Goal: Task Accomplishment & Management: Complete application form

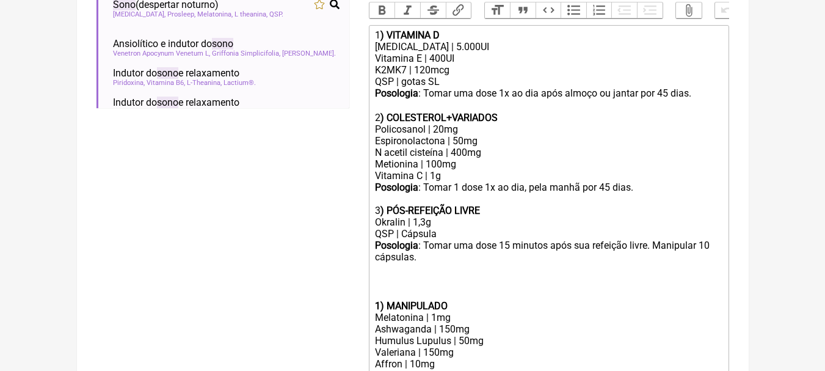
scroll to position [389, 0]
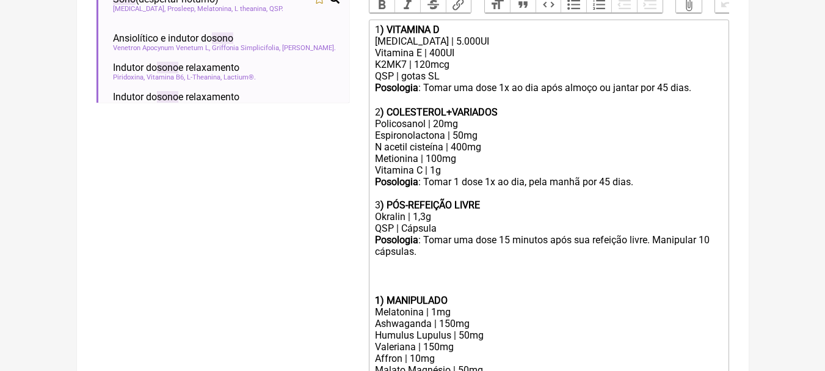
click at [507, 56] on div "Colecalciferol | 5.000UI Vitamina E | 400UI" at bounding box center [548, 46] width 347 height 23
click at [494, 59] on div "Colecalciferol | 5.000UI Vitamina E | 400UI" at bounding box center [548, 46] width 347 height 23
click at [497, 79] on div "QSP | gotas SL" at bounding box center [548, 76] width 347 height 12
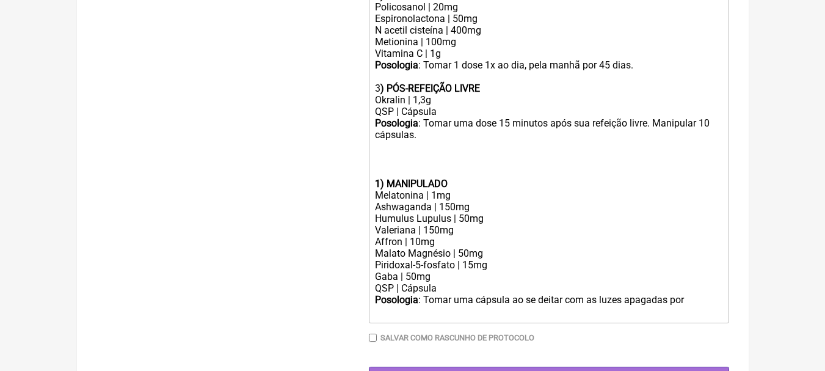
scroll to position [511, 0]
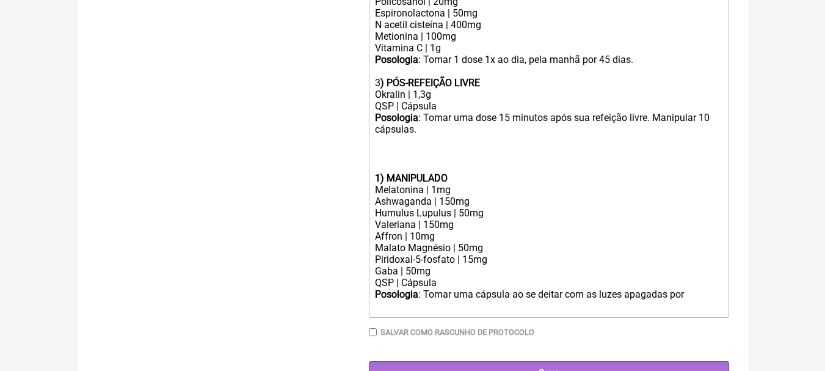
click at [437, 136] on div "Posologia : Tomar uma dose 15 minutos após sua refeição livre. Manipular 10 cáp…" at bounding box center [548, 130] width 347 height 36
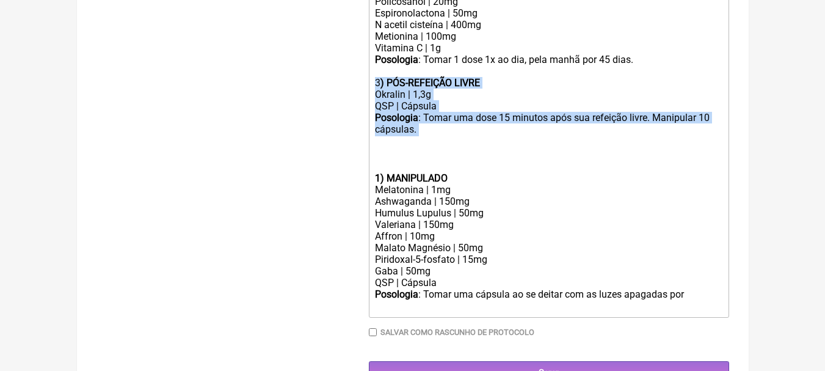
drag, startPoint x: 438, startPoint y: 138, endPoint x: 332, endPoint y: 89, distance: 116.4
click at [332, 89] on form "Buscar sono Protocolos Formulas Suplementos / Cosméticos Sono Melatonina Melato…" at bounding box center [413, 10] width 633 height 747
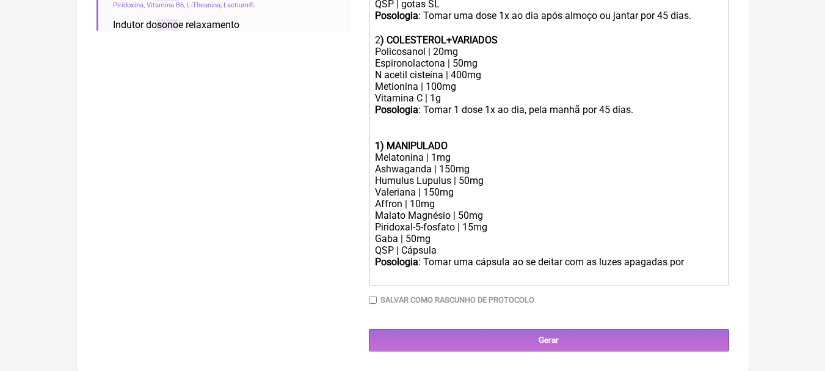
scroll to position [458, 0]
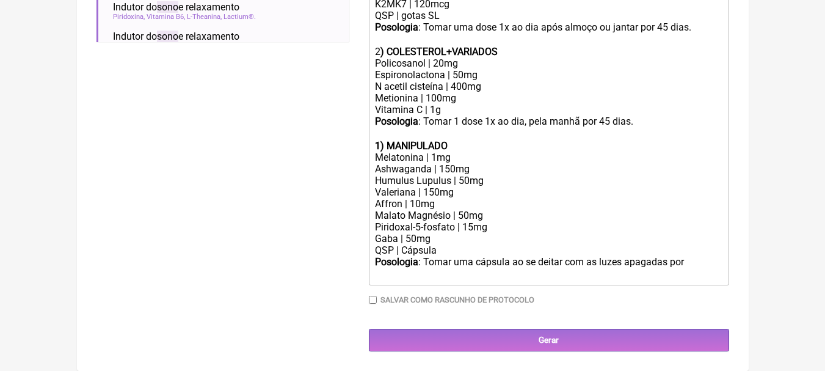
click at [583, 169] on div "Ashwaganda | 150mg" at bounding box center [548, 169] width 347 height 12
drag, startPoint x: 465, startPoint y: 148, endPoint x: 387, endPoint y: 144, distance: 78.3
click at [387, 144] on div "1) MANIPULADO" at bounding box center [548, 146] width 347 height 12
click at [559, 205] on div "Affron | 10mg" at bounding box center [548, 204] width 347 height 12
click at [454, 166] on div "Ashwaganda | 150mg" at bounding box center [548, 169] width 347 height 12
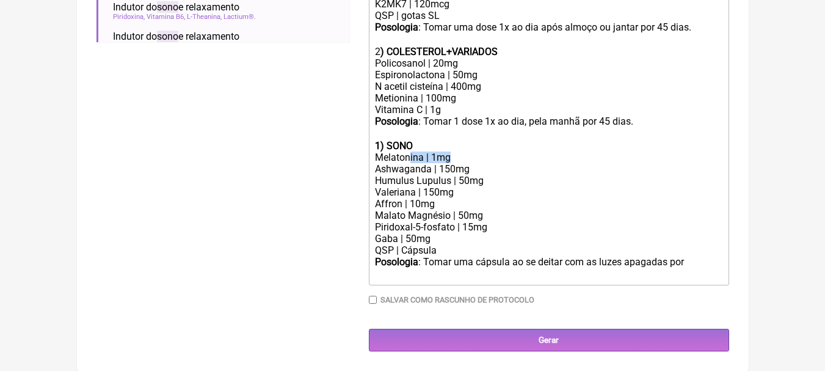
drag, startPoint x: 468, startPoint y: 155, endPoint x: 412, endPoint y: 159, distance: 56.4
click at [411, 159] on div "Melatonina | 1mg" at bounding box center [548, 158] width 347 height 12
click at [436, 156] on div "Melatonina | 1mg" at bounding box center [548, 158] width 347 height 12
click at [425, 155] on div "Melatonina | 1mg" at bounding box center [548, 158] width 347 height 12
click at [453, 155] on div "Melatonina SR | 1mg" at bounding box center [548, 158] width 347 height 12
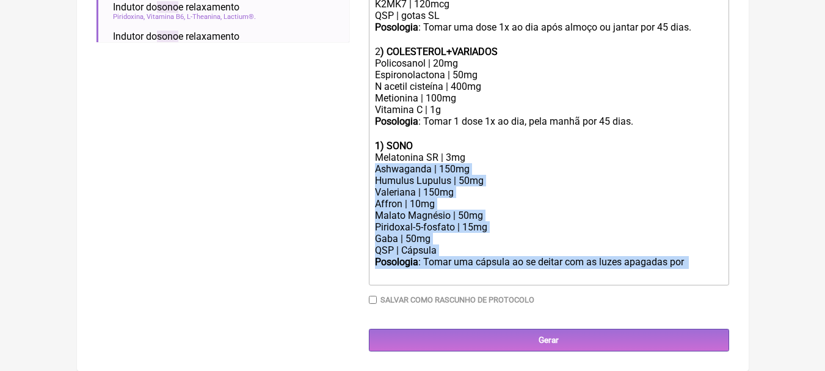
drag, startPoint x: 378, startPoint y: 169, endPoint x: 730, endPoint y: 272, distance: 367.1
click at [730, 272] on main "Nova Receita Buscar sono Protocolos Formulas Suplementos / Cosméticos Sono Mela…" at bounding box center [413, 5] width 672 height 732
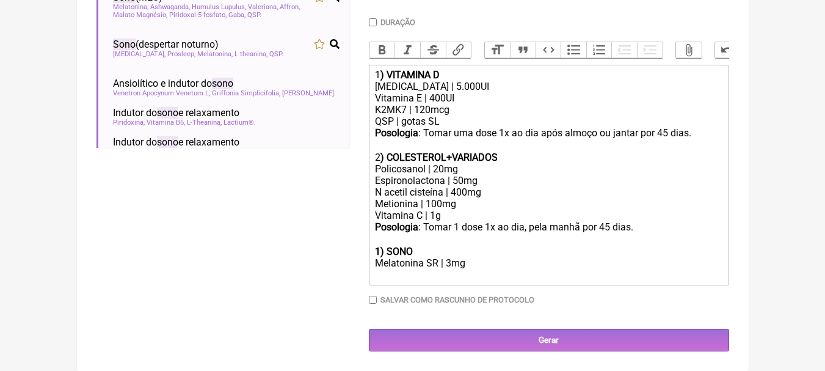
scroll to position [353, 0]
drag, startPoint x: 442, startPoint y: 121, endPoint x: 359, endPoint y: 119, distance: 83.1
click at [359, 119] on form "Buscar sono Protocolos Formulas Suplementos / Cosméticos Sono Melatonina Melato…" at bounding box center [413, 78] width 633 height 547
copy div "QSP | gotas SL"
click at [492, 265] on div "Melatonina SR | 3mg" at bounding box center [548, 263] width 347 height 12
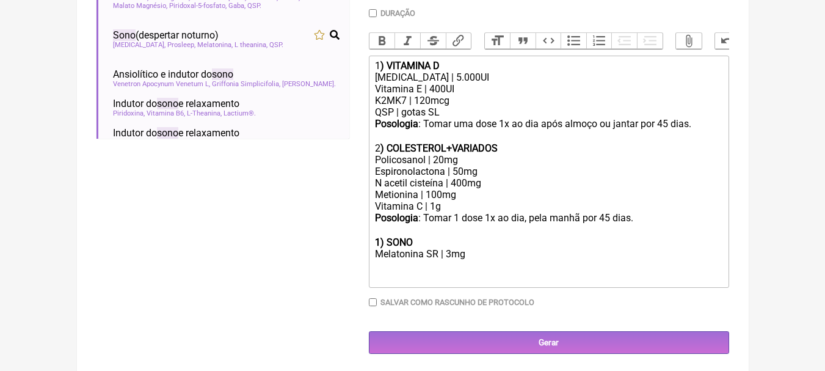
scroll to position [364, 0]
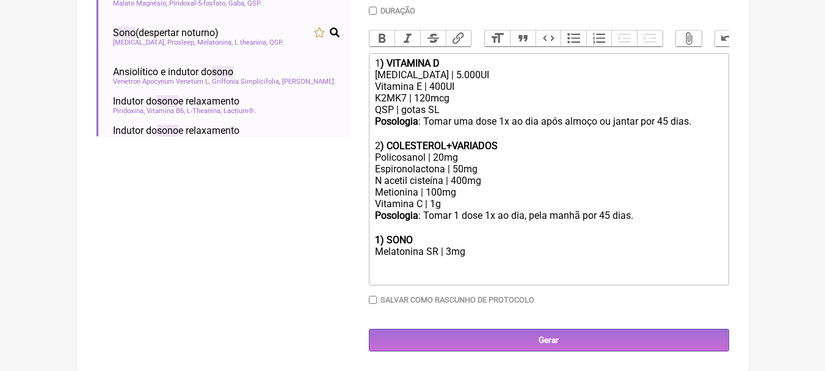
paste trix-editor "QSP | gotas SL"
drag, startPoint x: 451, startPoint y: 264, endPoint x: 334, endPoint y: 264, distance: 117.9
click at [334, 264] on form "Buscar sono Protocolos Formulas Suplementos / Cosméticos Sono Melatonina Melato…" at bounding box center [413, 72] width 633 height 558
copy div "QSP | cápsula"
click at [473, 199] on div "Policosanol | 20mg Espironolactona | 50mg N acetil cisteína | 400mg Metionina |…" at bounding box center [548, 181] width 347 height 58
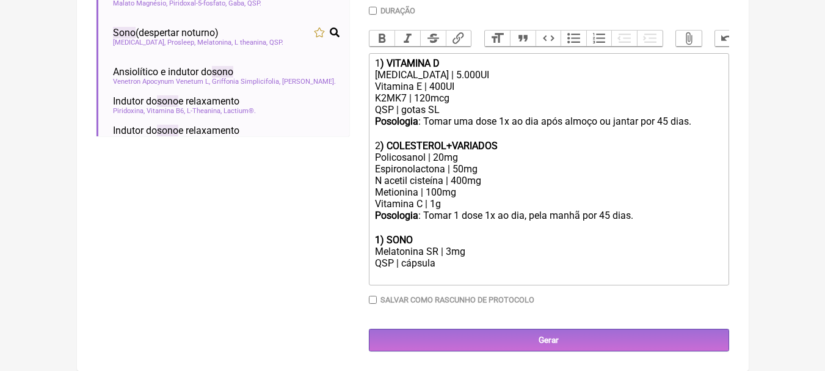
scroll to position [376, 0]
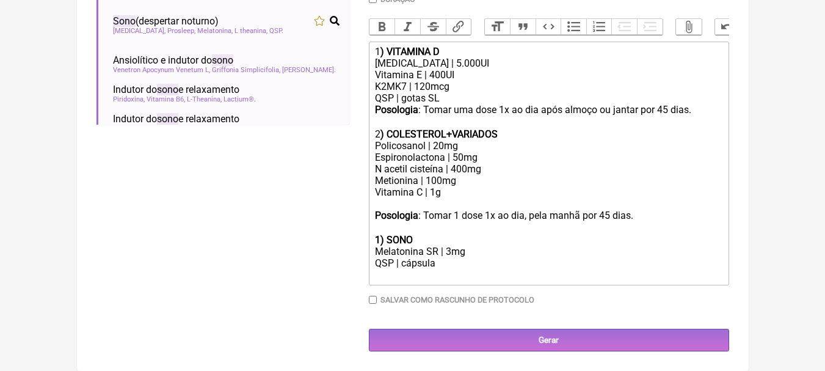
paste trix-editor "QSP | cápsula"
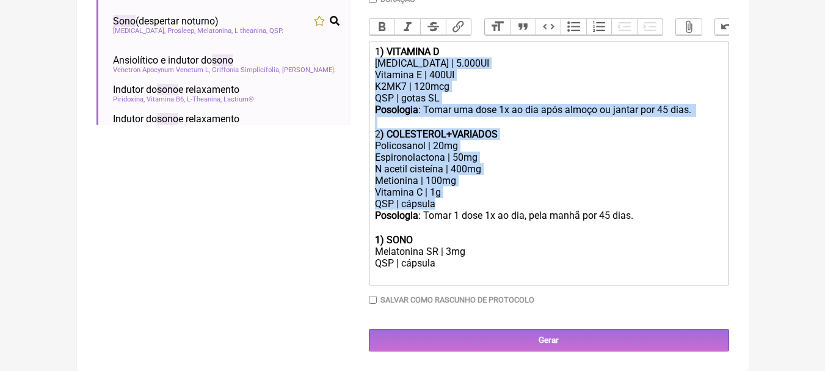
drag, startPoint x: 376, startPoint y: 216, endPoint x: 797, endPoint y: 217, distance: 421.5
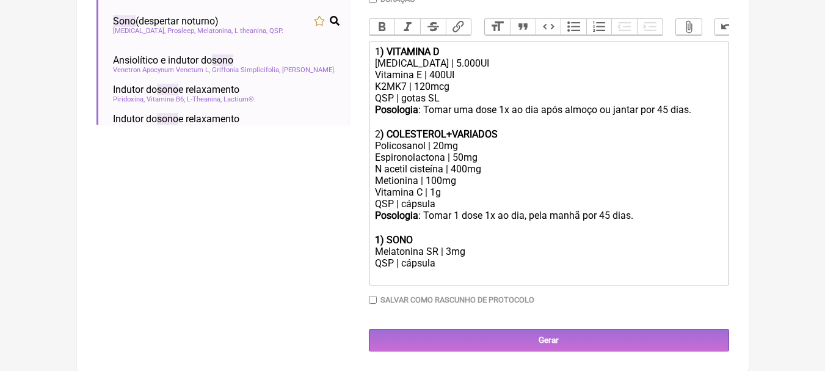
click at [633, 217] on div "Posologia : Tomar 1 dose 1x ao dia, pela manhã por 45 dias.ㅤ" at bounding box center [548, 222] width 347 height 24
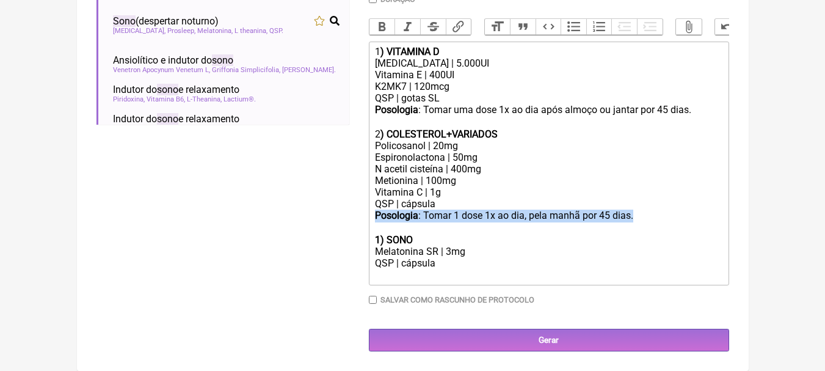
drag, startPoint x: 376, startPoint y: 216, endPoint x: 652, endPoint y: 214, distance: 276.2
click at [652, 214] on div "Posologia : Tomar 1 dose 1x ao dia, pela manhã por 45 dias.ㅤ" at bounding box center [548, 222] width 347 height 24
copy div "Posologia : Tomar 1 dose 1x ao dia, pela manhã por 45 dias.ㅤ"
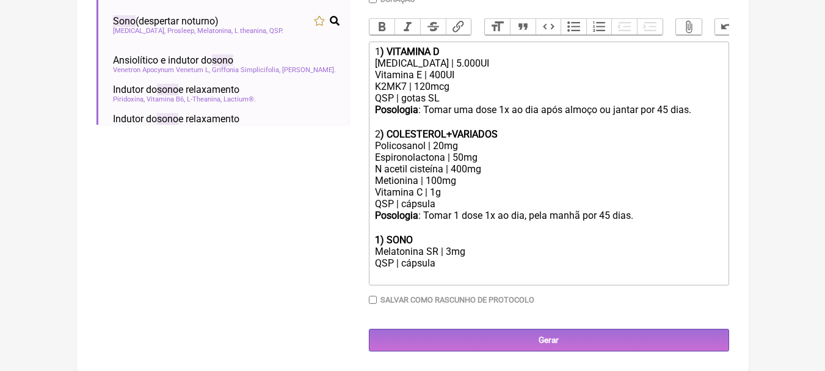
click at [487, 264] on div "Melatonina SR | 3mg QSP | cápsula" at bounding box center [548, 257] width 347 height 23
paste trix-editor "strong>Posologia</strong>: Tomar 1 dose 1x ao dia, pela manhã por 45 dias.ㅤ"
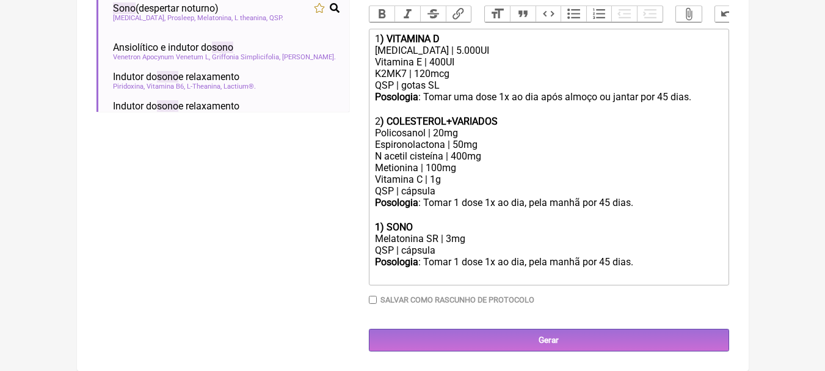
scroll to position [389, 0]
drag, startPoint x: 487, startPoint y: 261, endPoint x: 673, endPoint y: 260, distance: 186.3
click at [673, 260] on div "Melatonina SR | 3mg QSP | cápsula Posologia : Tomar 1 dose 1x ao dia, pela manh…" at bounding box center [548, 251] width 347 height 36
click at [521, 131] on div "Policosanol | 20mg Espironolactona | 50mg N acetil cisteína | 400mg Metionina |…" at bounding box center [548, 163] width 347 height 70
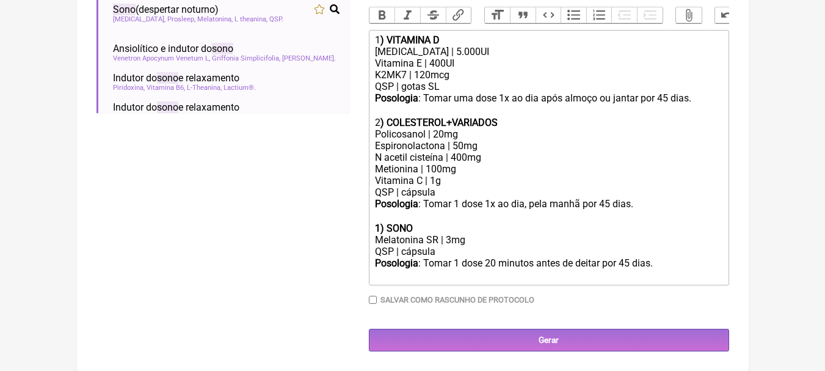
click at [477, 130] on div "Policosanol | 20mg Espironolactona | 50mg N acetil cisteína | 400mg Metionina |…" at bounding box center [548, 163] width 347 height 70
click at [503, 137] on div "Policosanol | 20mg Espironolactona | 50mg N acetil cisteína | 400mg Metionina |…" at bounding box center [548, 163] width 347 height 70
drag, startPoint x: 500, startPoint y: 146, endPoint x: 373, endPoint y: 146, distance: 127.1
click at [373, 146] on trix-editor "1 ) VITAMINA D Colecalciferol | 5.000UI Vitamina E | 400UI K2MK7 | 120mcg QSP |…" at bounding box center [549, 157] width 360 height 255
type trix-editor "<div>1<strong>) VITAMINA D</strong></div><div>Colecalciferol | 5.000UI<br>Vitam…"
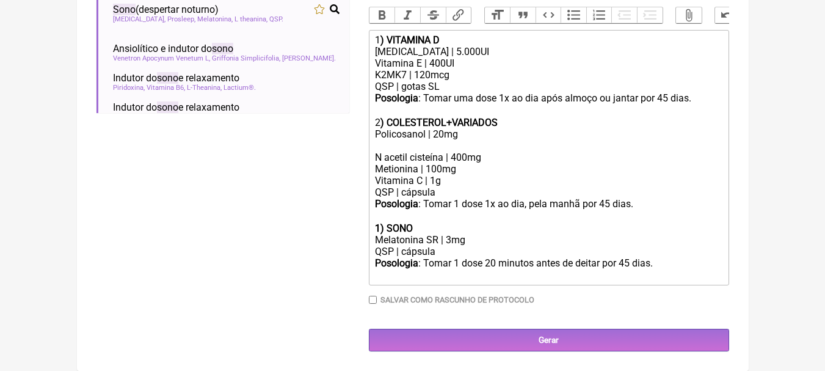
scroll to position [376, 0]
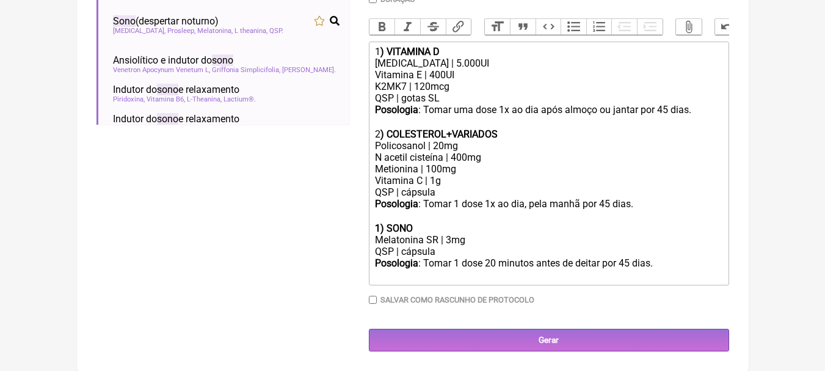
click at [502, 159] on div "Policosanol | 20mg N acetil cisteína | 400mg Metionina | 100mg Vitamina C | 1g …" at bounding box center [548, 169] width 347 height 58
click at [470, 165] on div "Policosanol | 20mg N acetil cisteína | 400mg Metionina | 100mg Vitamina C | 1g …" at bounding box center [548, 169] width 347 height 58
click at [472, 181] on div "Policosanol | 20mg N acetil cisteína | 400mg Metionina | 100mg Vitamina C | 1g …" at bounding box center [548, 169] width 347 height 58
click at [469, 97] on div "QSP | gotas SL" at bounding box center [548, 98] width 347 height 12
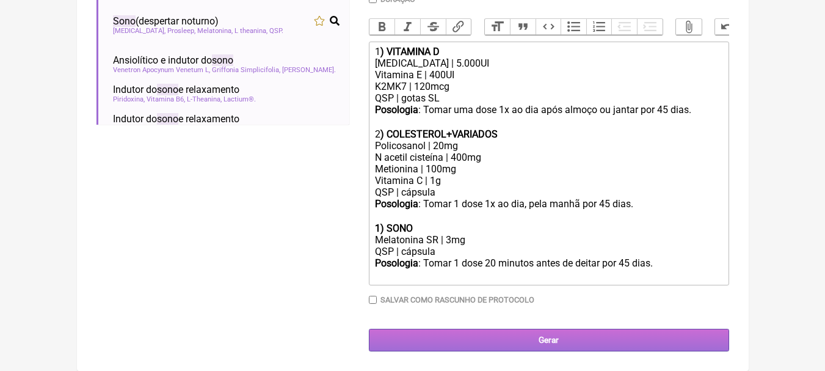
click at [596, 343] on input "Gerar" at bounding box center [549, 340] width 360 height 23
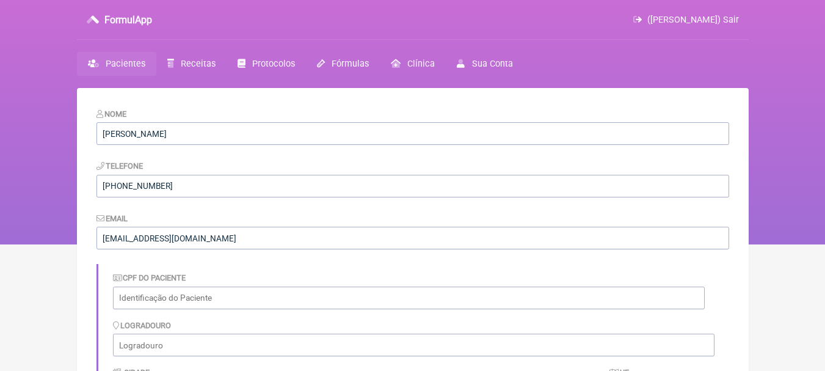
scroll to position [947, 0]
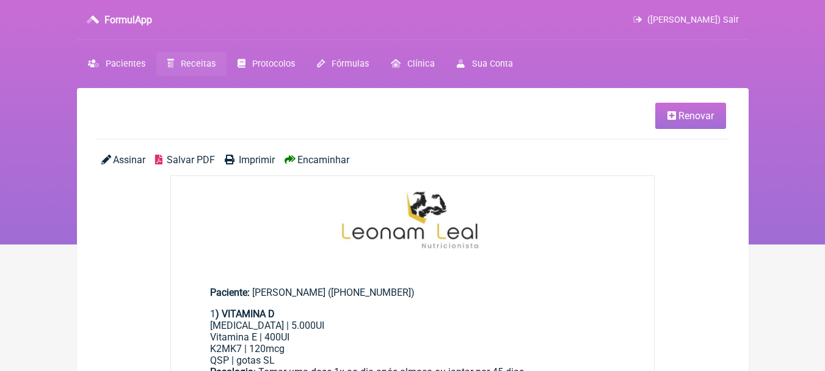
click at [195, 164] on span "Salvar PDF" at bounding box center [191, 160] width 48 height 12
click at [126, 65] on span "Pacientes" at bounding box center [126, 64] width 40 height 10
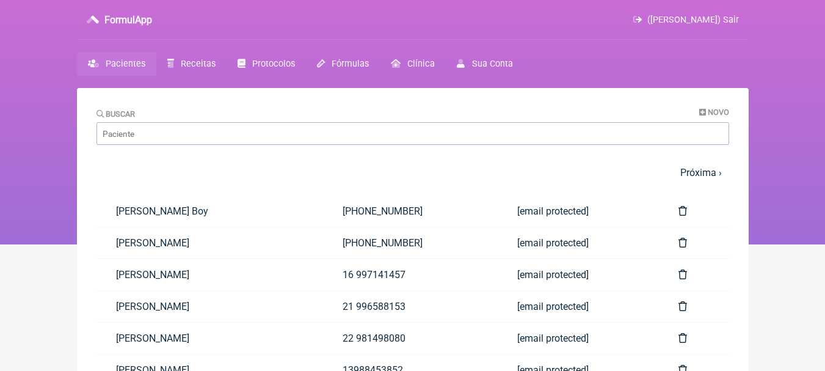
drag, startPoint x: 259, startPoint y: 147, endPoint x: 259, endPoint y: 138, distance: 8.6
click at [259, 145] on main "Buscar Novo 1 2 3 4 5 … Próxima › Última » Paciente Telefone Email Juliana Balo…" at bounding box center [413, 347] width 672 height 518
click at [259, 138] on input "Buscar" at bounding box center [413, 133] width 633 height 23
type input "artjur"
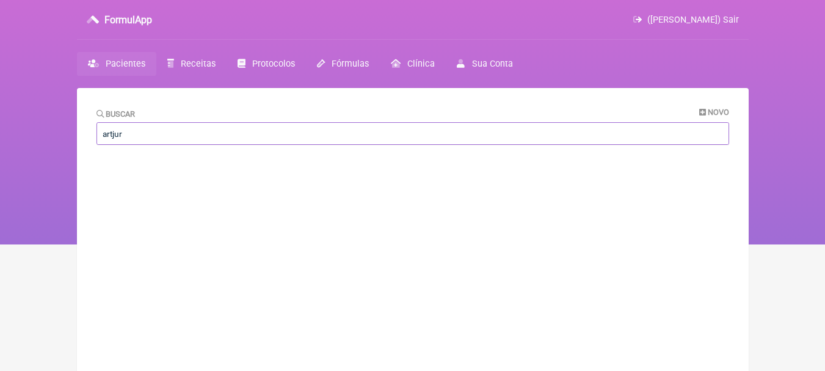
click at [259, 137] on input "artjur" at bounding box center [413, 133] width 633 height 23
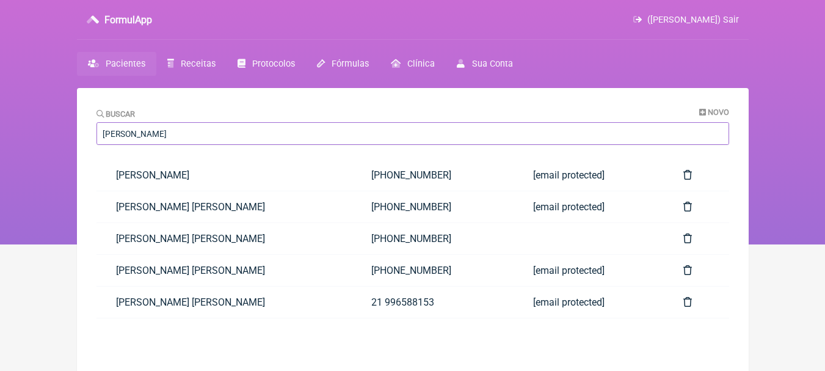
type input "arthur"
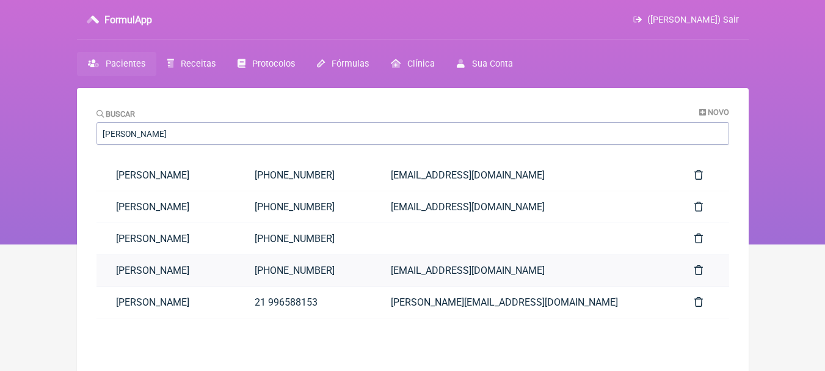
click at [236, 276] on link "[PERSON_NAME]" at bounding box center [166, 270] width 139 height 31
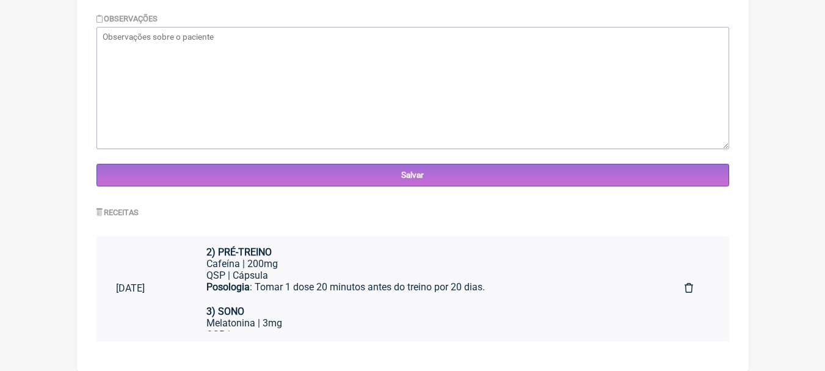
scroll to position [122, 0]
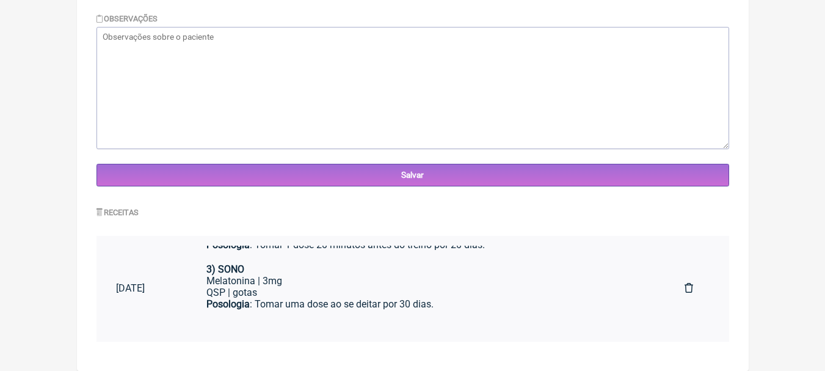
click at [468, 281] on div "Melatonina | 3mg" at bounding box center [425, 281] width 439 height 12
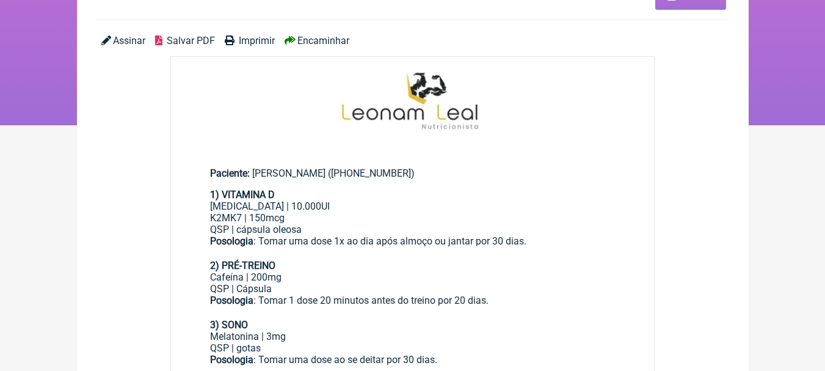
scroll to position [122, 0]
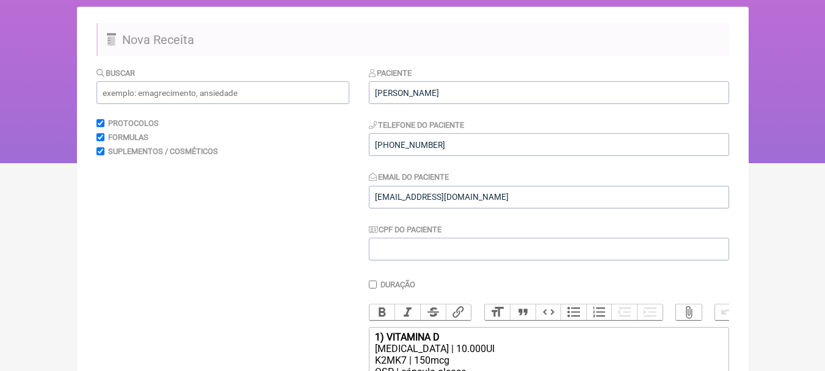
scroll to position [244, 0]
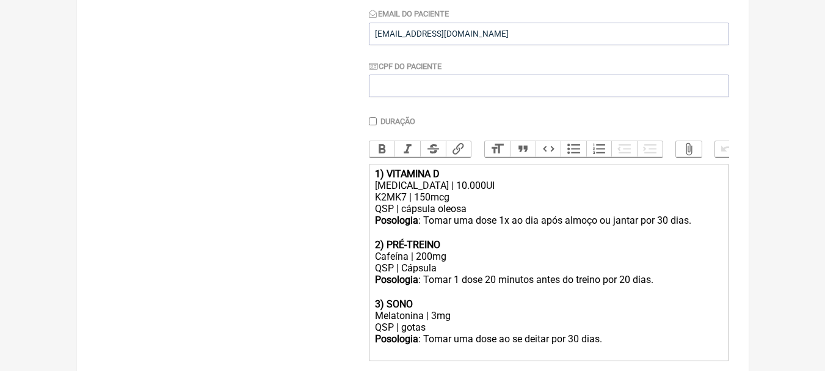
click at [480, 191] on div "[MEDICAL_DATA] | 10.000UI" at bounding box center [548, 186] width 347 height 12
click at [493, 191] on div "[MEDICAL_DATA] | 10.000UI" at bounding box center [548, 186] width 347 height 12
click at [477, 203] on div "K2MK7 | 150mcg" at bounding box center [548, 197] width 347 height 12
click at [496, 191] on div "[MEDICAL_DATA] | 10.000UI" at bounding box center [548, 186] width 347 height 12
click at [458, 203] on div "K2MK7 | 150mcg" at bounding box center [548, 197] width 347 height 12
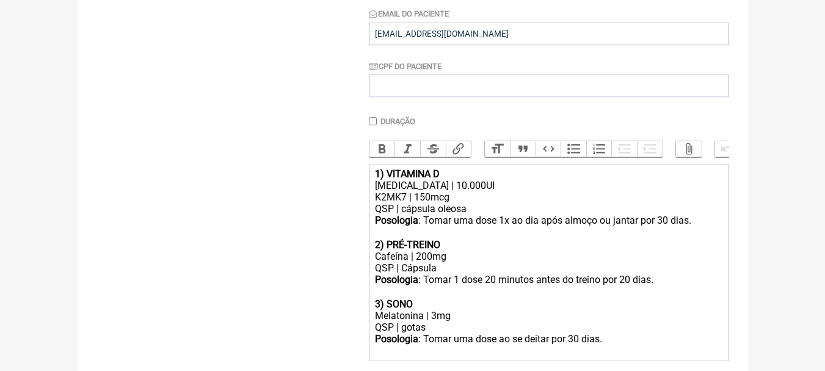
click at [549, 203] on div "K2MK7 | 150mcg" at bounding box center [548, 197] width 347 height 12
click at [641, 238] on div "Posologia : Tomar uma dose 1x ao dia após almoço ou jantar por 30 dias. ㅤ" at bounding box center [548, 226] width 347 height 24
click at [668, 227] on div "Posologia : Tomar uma dose 1x ao dia após almoço ou jantar por 30 dias. ㅤ" at bounding box center [548, 226] width 347 height 24
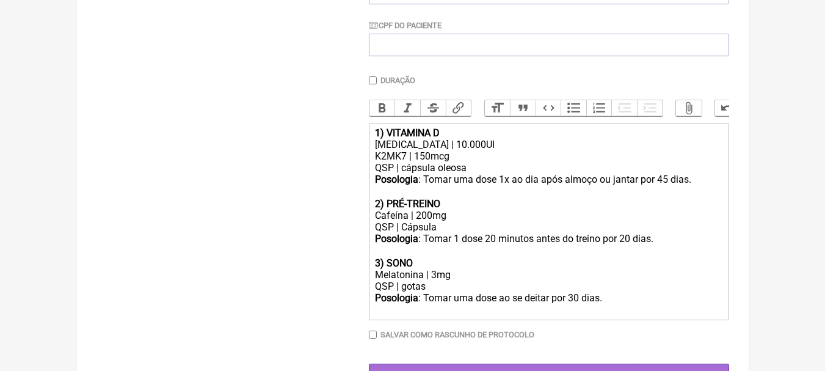
scroll to position [305, 0]
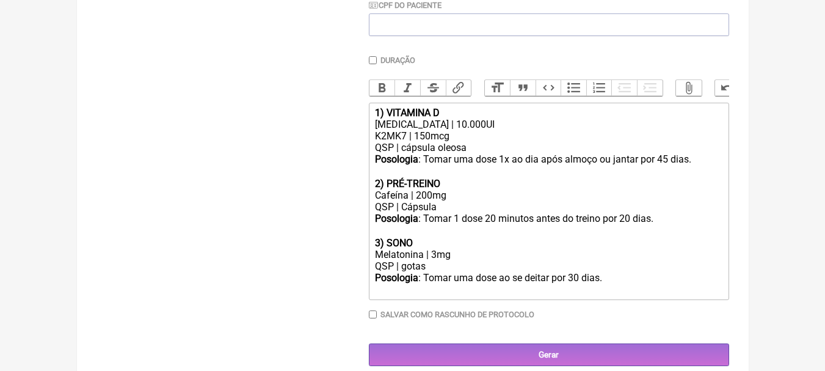
click at [441, 188] on div "2) PRÉ-TREINO" at bounding box center [548, 184] width 347 height 12
click at [462, 201] on div "Cafeína | 200mg" at bounding box center [548, 195] width 347 height 12
click at [671, 235] on div "Posologia : Tomar 1 dose 20 minutos antes do treino por 20 dias. ㅤ" at bounding box center [548, 225] width 347 height 24
click at [667, 229] on div "Posologia : Tomar 1 dose 20 minutos antes do treino por 20 dias. ㅤ" at bounding box center [548, 225] width 347 height 24
click at [477, 201] on div "Cafeína | 200mg" at bounding box center [548, 195] width 347 height 12
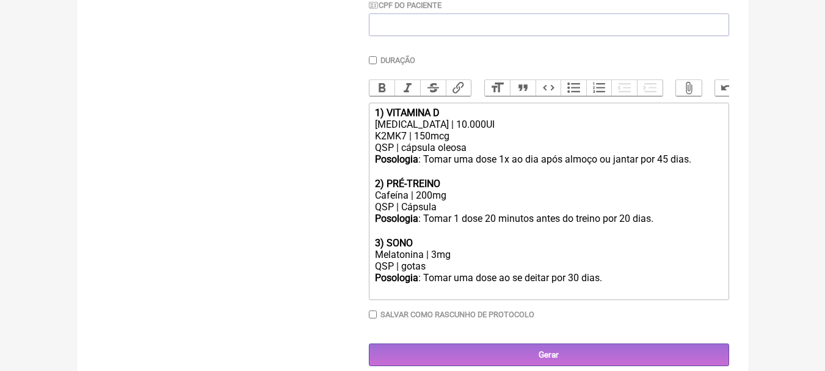
click at [477, 201] on div "Cafeína | 200mg" at bounding box center [548, 195] width 347 height 12
click at [627, 226] on div "Posologia : Tomar 1 dose 20 minutos antes do treino por 20 dias. ㅤ" at bounding box center [548, 225] width 347 height 24
click at [624, 227] on div "Posologia : Tomar 1 dose 20 minutos antes do treino por 20 dias. ㅤ" at bounding box center [548, 225] width 347 height 24
click at [484, 260] on div "Melatonina | 3mg" at bounding box center [548, 255] width 347 height 12
click at [570, 272] on div "QSP | gotas" at bounding box center [548, 266] width 347 height 12
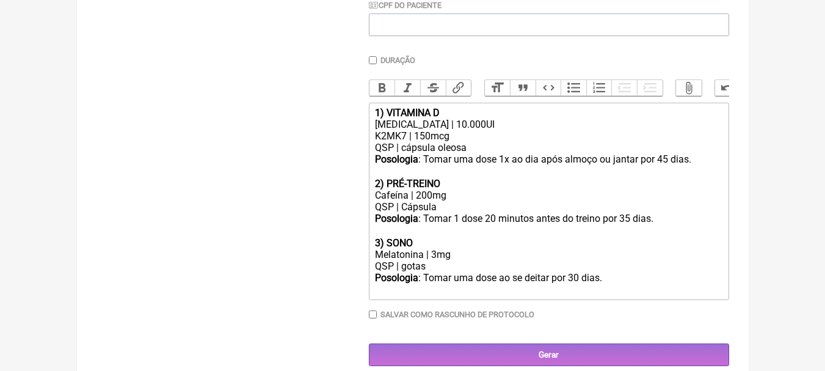
click at [576, 282] on div "Posologia : Tomar uma dose ao se deitar por 30 dias." at bounding box center [548, 283] width 347 height 23
type trix-editor "<div><strong>1) VITAMINA D</strong></div><div>[MEDICAL_DATA] | 10.000UI</div><d…"
click at [479, 201] on div "Cafeína | 200mg" at bounding box center [548, 195] width 347 height 12
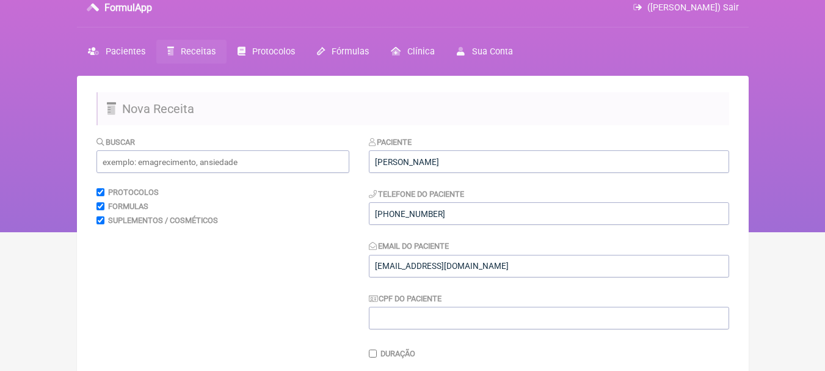
scroll to position [0, 0]
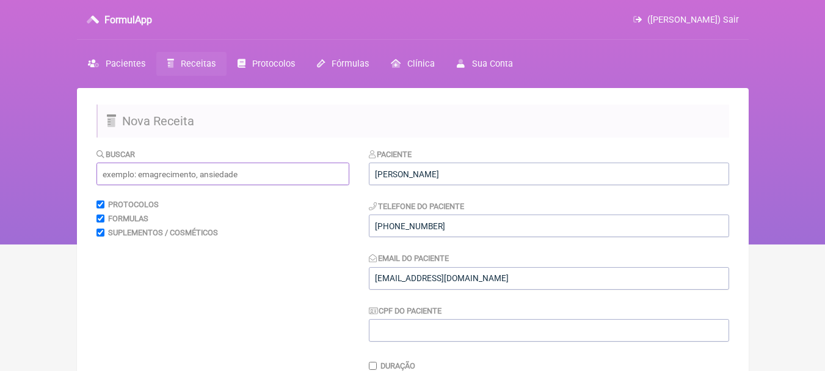
click at [187, 172] on input "text" at bounding box center [223, 174] width 253 height 23
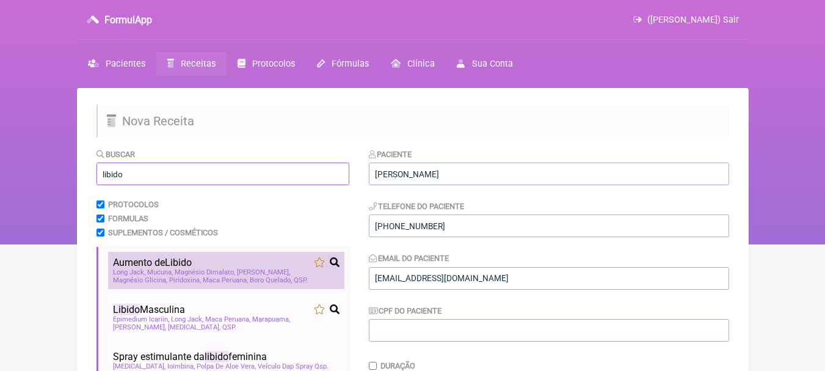
type input "libido"
click at [226, 257] on div "Aumento de Libido" at bounding box center [226, 263] width 227 height 12
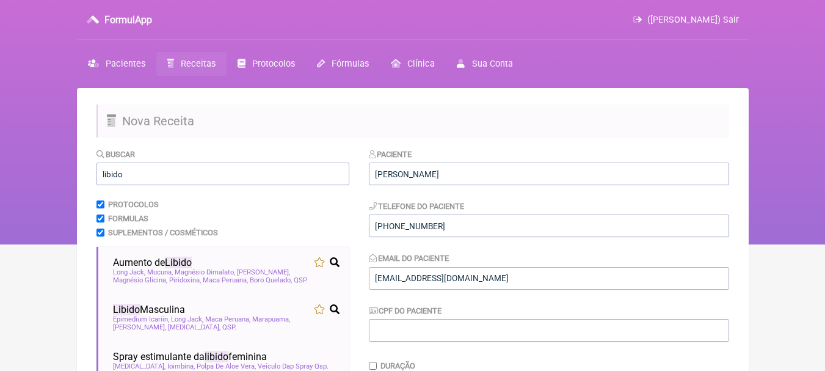
scroll to position [428, 0]
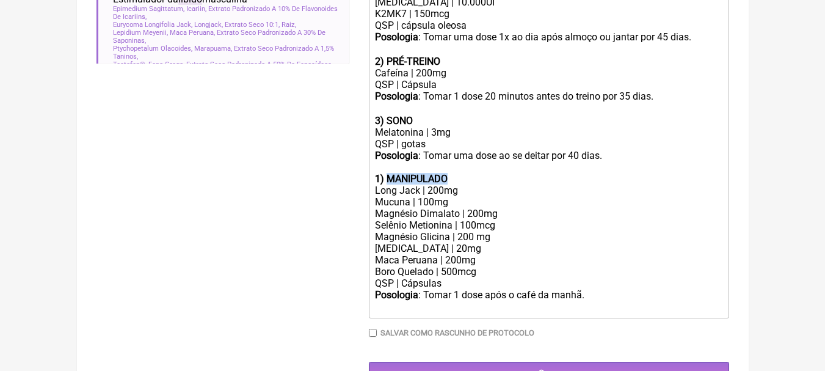
drag, startPoint x: 459, startPoint y: 188, endPoint x: 388, endPoint y: 188, distance: 70.9
click at [388, 185] on div "1) MANIPULADO" at bounding box center [548, 179] width 347 height 12
click at [459, 208] on div "Mucuna | 100mg" at bounding box center [548, 202] width 347 height 12
click at [478, 208] on div "Mucuna | 100mg" at bounding box center [548, 202] width 347 height 12
click at [477, 185] on strong "1) AUMENTO DE [MEDICAL_DATA]" at bounding box center [449, 179] width 148 height 12
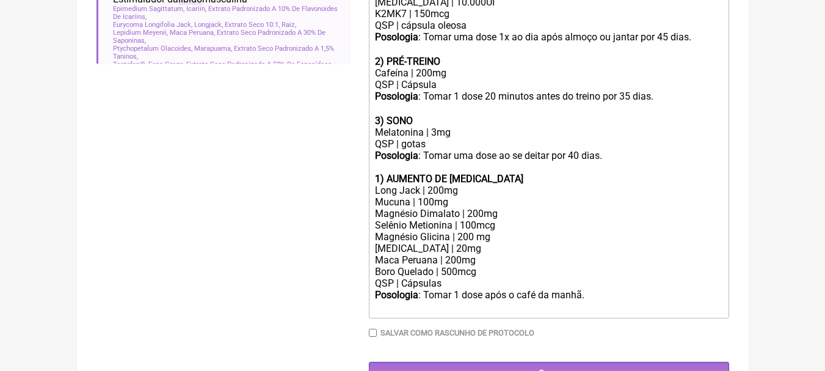
click at [473, 196] on div "Long Jack | 200mg" at bounding box center [548, 191] width 347 height 12
drag, startPoint x: 467, startPoint y: 200, endPoint x: 337, endPoint y: 195, distance: 130.2
click at [337, 195] on form "Buscar libido Protocolos Formulas Suplementos / Cosméticos Aumento de Libido Lo…" at bounding box center [413, 52] width 633 height 664
click at [631, 207] on div "Mucuna | 100mg" at bounding box center [548, 202] width 347 height 12
click at [487, 195] on div "Long Jack | 200mg" at bounding box center [548, 191] width 347 height 12
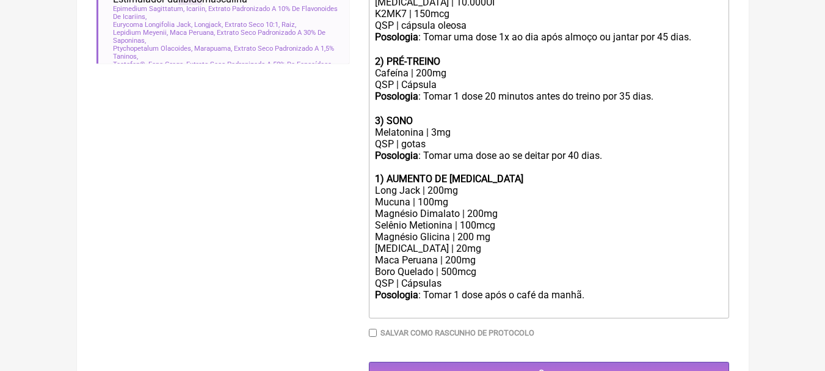
click at [464, 195] on div "Long Jack | 200mg" at bounding box center [548, 191] width 347 height 12
click at [465, 208] on div "Mucuna | 100mg" at bounding box center [548, 202] width 347 height 12
drag, startPoint x: 465, startPoint y: 210, endPoint x: 362, endPoint y: 210, distance: 103.2
click at [362, 210] on form "Buscar libido Protocolos Formulas Suplementos / Cosméticos Aumento de Libido Lo…" at bounding box center [413, 52] width 633 height 664
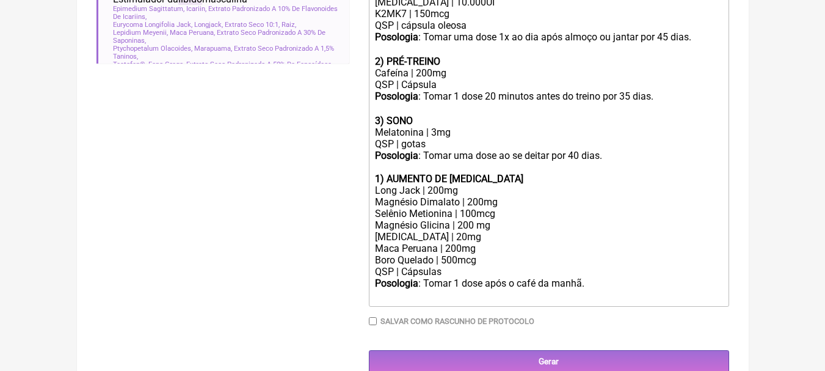
click at [519, 208] on div "Magnésio Dimalato | 200mg" at bounding box center [548, 202] width 347 height 12
drag, startPoint x: 519, startPoint y: 212, endPoint x: 360, endPoint y: 211, distance: 158.8
click at [360, 211] on form "Buscar libido Protocolos Formulas Suplementos / Cosméticos Aumento de Libido Lo…" at bounding box center [413, 46] width 633 height 652
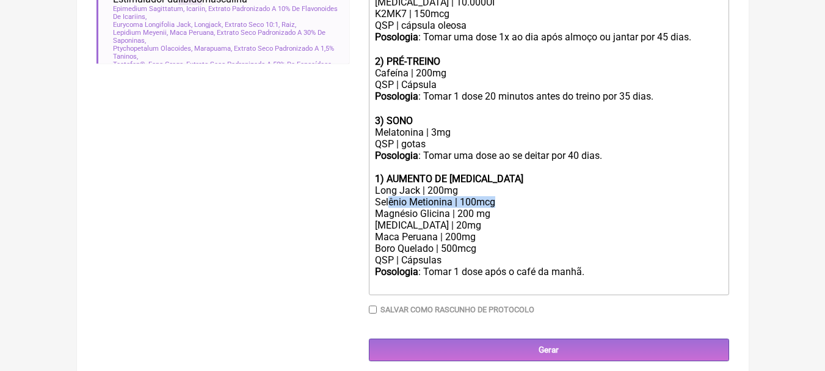
drag, startPoint x: 510, startPoint y: 216, endPoint x: 389, endPoint y: 215, distance: 121.0
click at [389, 208] on div "Selênio Metionina | 100mcg" at bounding box center [548, 202] width 347 height 12
drag, startPoint x: 498, startPoint y: 219, endPoint x: 388, endPoint y: 220, distance: 110.0
click at [372, 220] on trix-editor "1) VITAMINA D [MEDICAL_DATA] | 10.000UI K2MK7 | 150mcg QSP | cápsula oleosa Pos…" at bounding box center [549, 137] width 360 height 315
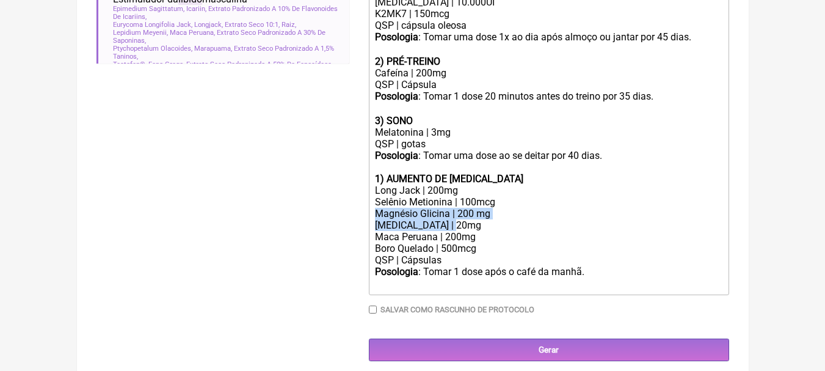
drag, startPoint x: 466, startPoint y: 238, endPoint x: 370, endPoint y: 219, distance: 98.4
click at [370, 219] on trix-editor "1) VITAMINA D [MEDICAL_DATA] | 10.000UI K2MK7 | 150mcg QSP | cápsula oleosa Pos…" at bounding box center [549, 137] width 360 height 315
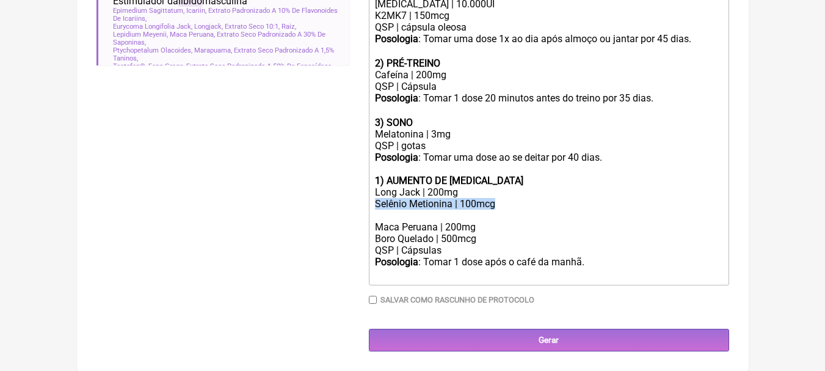
drag, startPoint x: 508, startPoint y: 214, endPoint x: 364, endPoint y: 208, distance: 144.3
click at [364, 208] on form "Buscar libido Protocolos Formulas Suplementos / Cosméticos Aumento de Libido Lo…" at bounding box center [413, 36] width 633 height 629
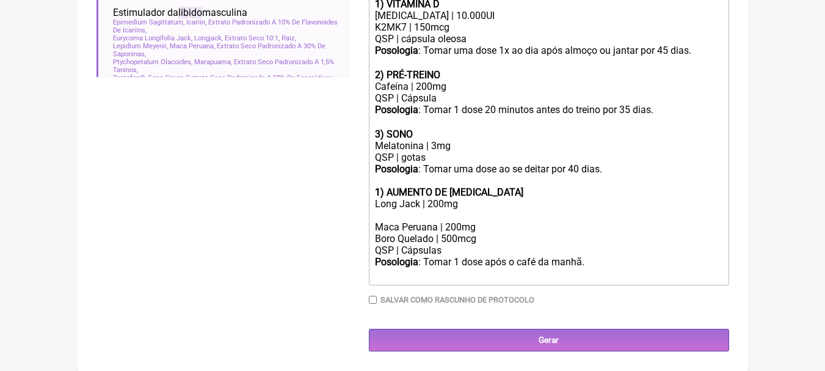
scroll to position [412, 0]
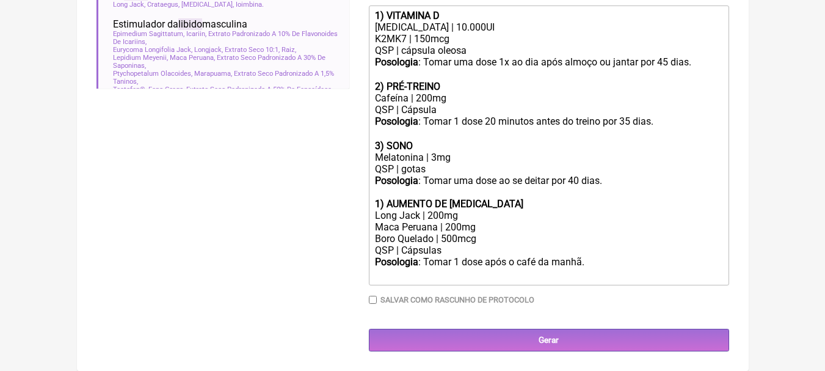
click at [508, 226] on div "Maca Peruana | 200mg" at bounding box center [548, 227] width 347 height 12
drag, startPoint x: 432, startPoint y: 238, endPoint x: 364, endPoint y: 241, distance: 67.9
click at [364, 241] on form "Buscar libido Protocolos Formulas Suplementos / Cosméticos Aumento de Libido Lo…" at bounding box center [413, 48] width 633 height 606
click at [379, 201] on strong "1) AUMENTO DE [MEDICAL_DATA]" at bounding box center [449, 204] width 148 height 12
click at [703, 233] on div "Tribullus Terrestris | 500mcg" at bounding box center [548, 239] width 347 height 12
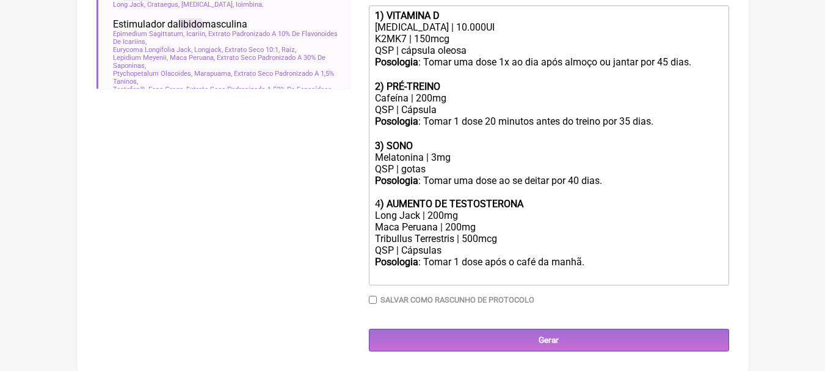
click at [505, 238] on div "Tribullus Terrestris | 500mcg" at bounding box center [548, 239] width 347 height 12
click at [510, 224] on div "Maca Peruana | 200mg" at bounding box center [548, 227] width 347 height 12
click at [530, 238] on div "Tribullus Terrestris | 500mcg" at bounding box center [548, 239] width 347 height 12
click at [450, 225] on div "Maca Peruana | 200mg" at bounding box center [548, 227] width 347 height 12
click at [460, 251] on div "QSP | Cápsulas" at bounding box center [548, 250] width 347 height 12
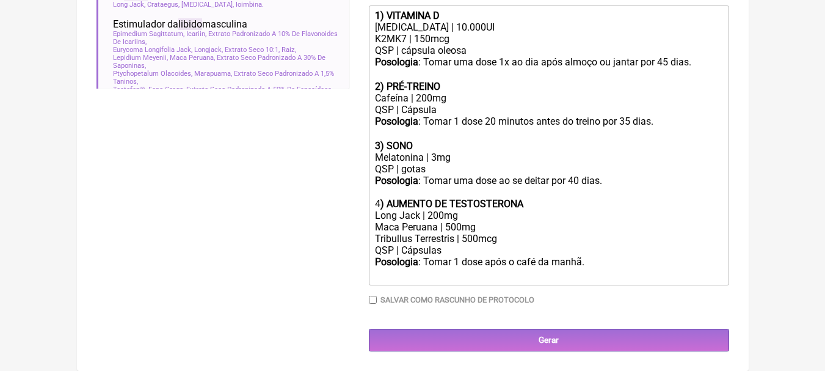
click at [589, 260] on div "Posologia : Tomar 1 dose após o café da manhã. ㅤ" at bounding box center [548, 268] width 347 height 24
click at [674, 117] on div "Posologia : Tomar 1 dose 20 minutos antes do treino por 35 dias. ㅤ" at bounding box center [548, 127] width 347 height 24
click at [651, 153] on div "Melatonina | 3mg" at bounding box center [548, 158] width 347 height 12
click at [663, 121] on div "Posologia : Tomar 1 dose 20 minutos antes do treino por 35 dias. ㅤ" at bounding box center [548, 127] width 347 height 24
click at [704, 60] on div "Posologia : Tomar uma dose 1x ao dia após almoço ou jantar por 45 dias. ㅤ" at bounding box center [548, 68] width 347 height 24
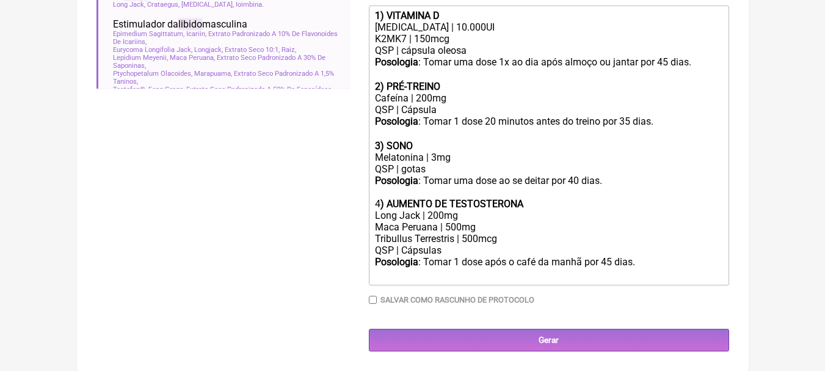
click at [612, 171] on div "QSP | gotas" at bounding box center [548, 169] width 347 height 12
click at [611, 181] on div "Posologia : Tomar uma dose ao se deitar por 40 dias." at bounding box center [548, 186] width 347 height 23
click at [615, 181] on div "Posologia : Tomar uma dose ao se deitar por 40 dias." at bounding box center [548, 186] width 347 height 23
click at [579, 178] on div "Posologia : Tomar uma dose ao se deitar por 40 dias." at bounding box center [548, 186] width 347 height 23
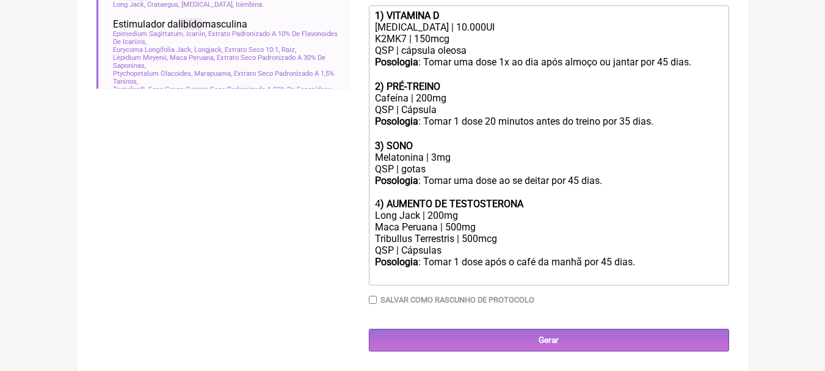
click at [519, 237] on div "Tribullus Terrestris | 500mcg" at bounding box center [548, 239] width 347 height 12
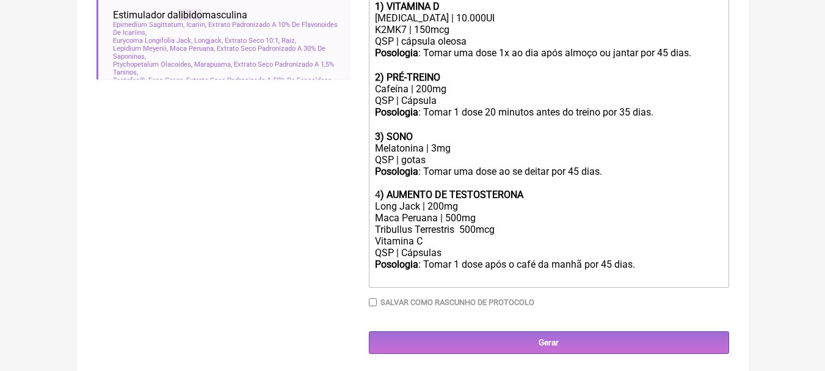
paste trix-editor "[PHONE_NUMBER]"
drag, startPoint x: 442, startPoint y: 230, endPoint x: 447, endPoint y: 223, distance: 8.3
click at [442, 224] on div "Maca Peruana | 500mg" at bounding box center [548, 218] width 347 height 12
copy div "|"
paste trix-editor "|"
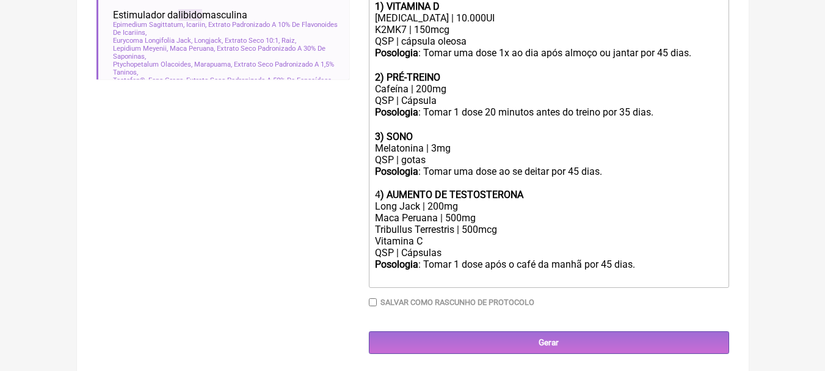
paste trix-editor "|"
click at [455, 247] on div "Tribullus Terrestris | 500mcg Vitamina C | 500mg" at bounding box center [548, 235] width 347 height 23
type trix-editor "<div><strong>1) VITAMINA D</strong></div><div>[MEDICAL_DATA] | 10.000UI</div><d…"
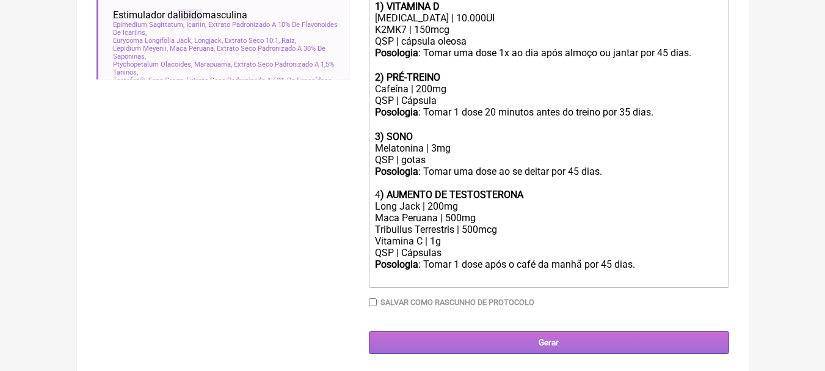
click at [580, 354] on input "Gerar" at bounding box center [549, 342] width 360 height 23
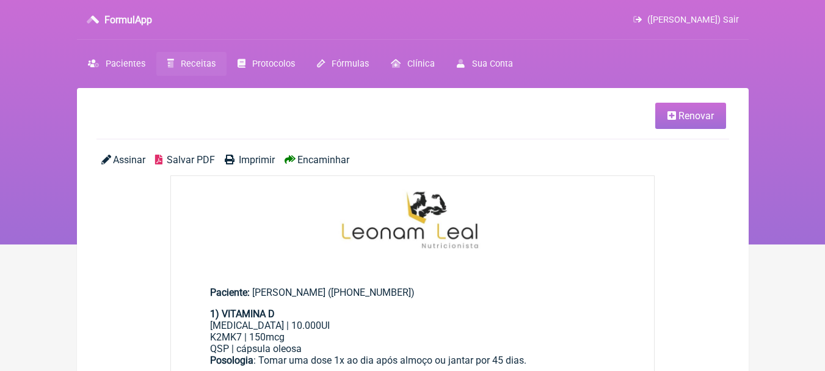
click at [173, 158] on span "Salvar PDF" at bounding box center [191, 160] width 48 height 12
